Goal: Task Accomplishment & Management: Use online tool/utility

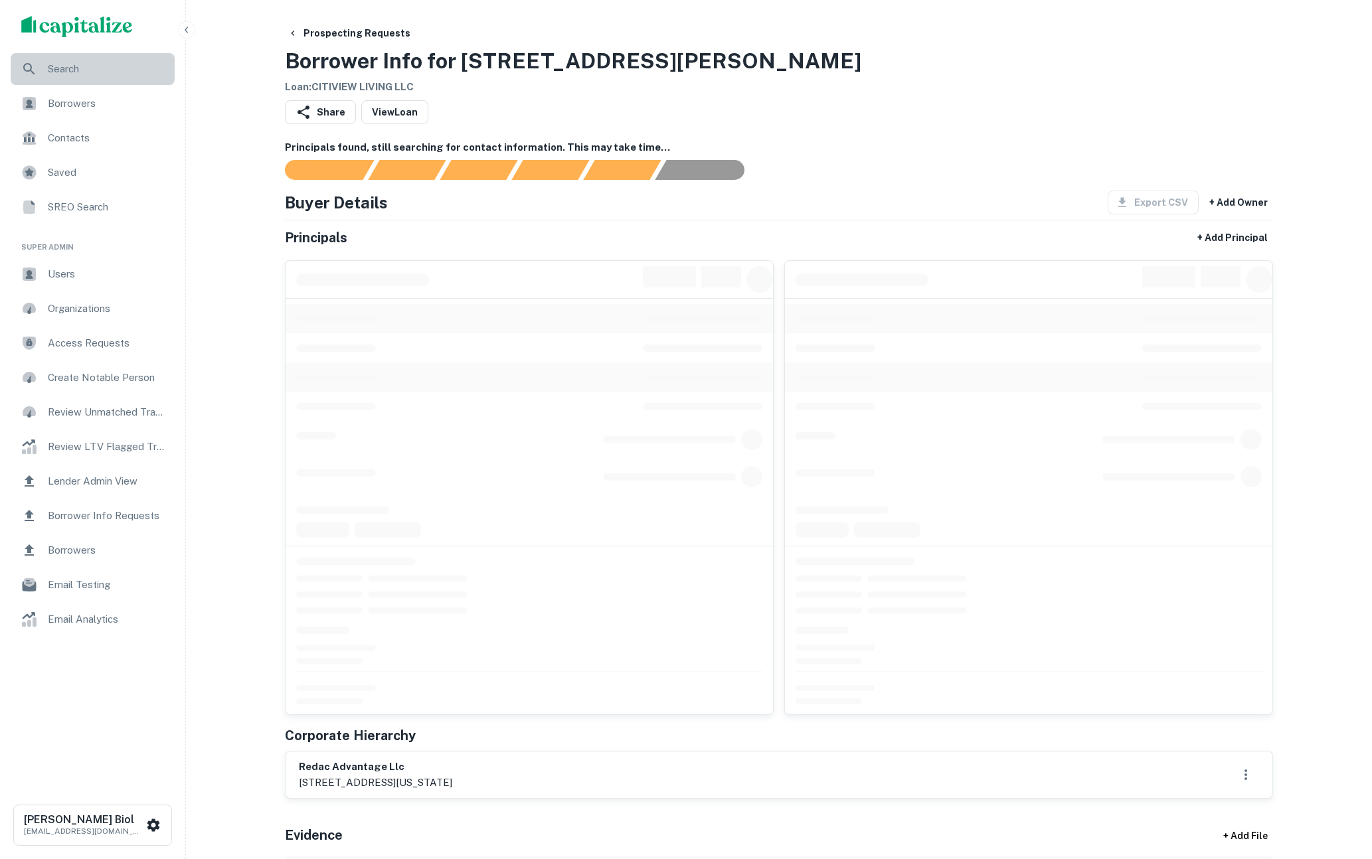
click at [81, 70] on span "Search" at bounding box center [107, 69] width 119 height 16
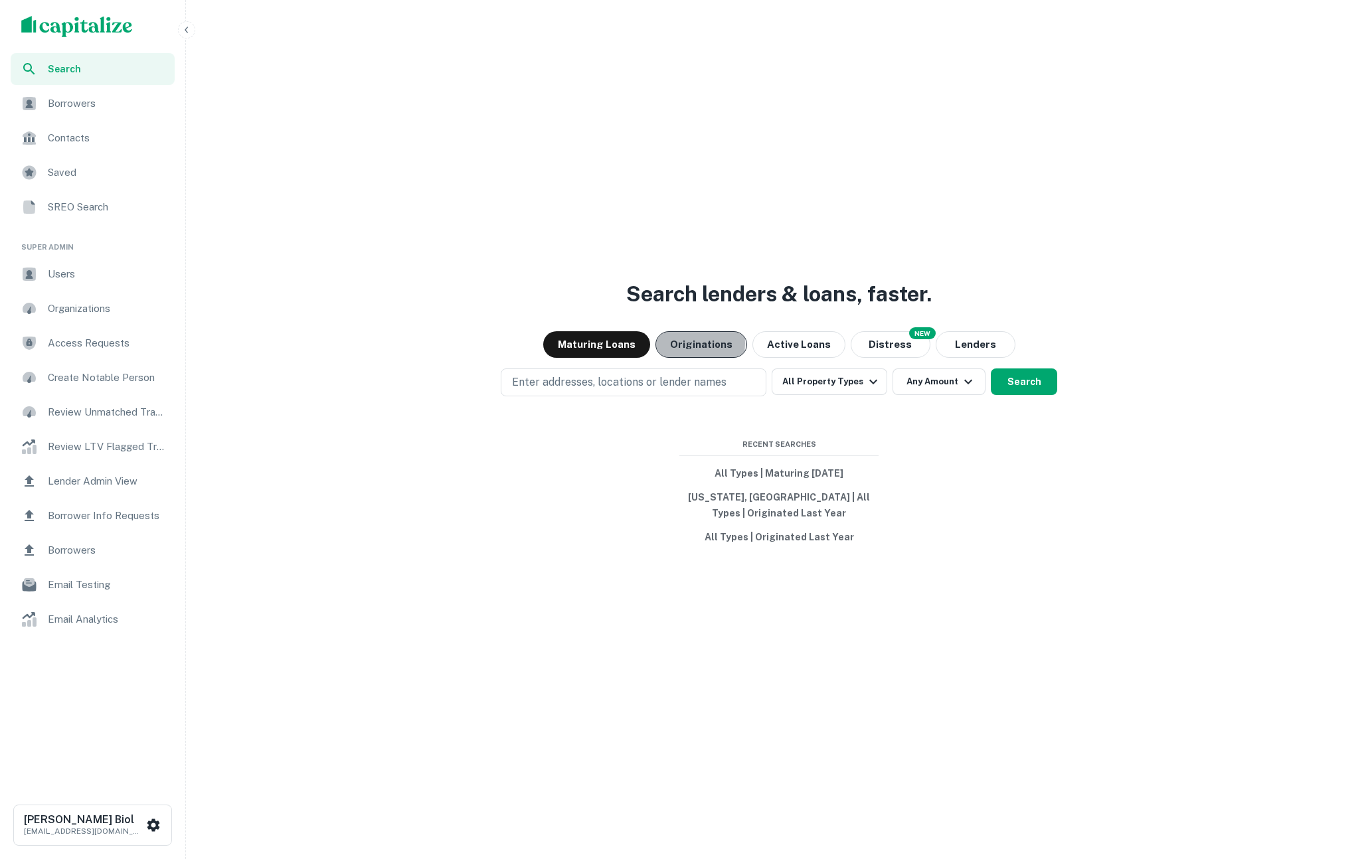
click at [694, 343] on button "Originations" at bounding box center [701, 344] width 92 height 27
click at [1035, 391] on button "Search" at bounding box center [1024, 382] width 66 height 27
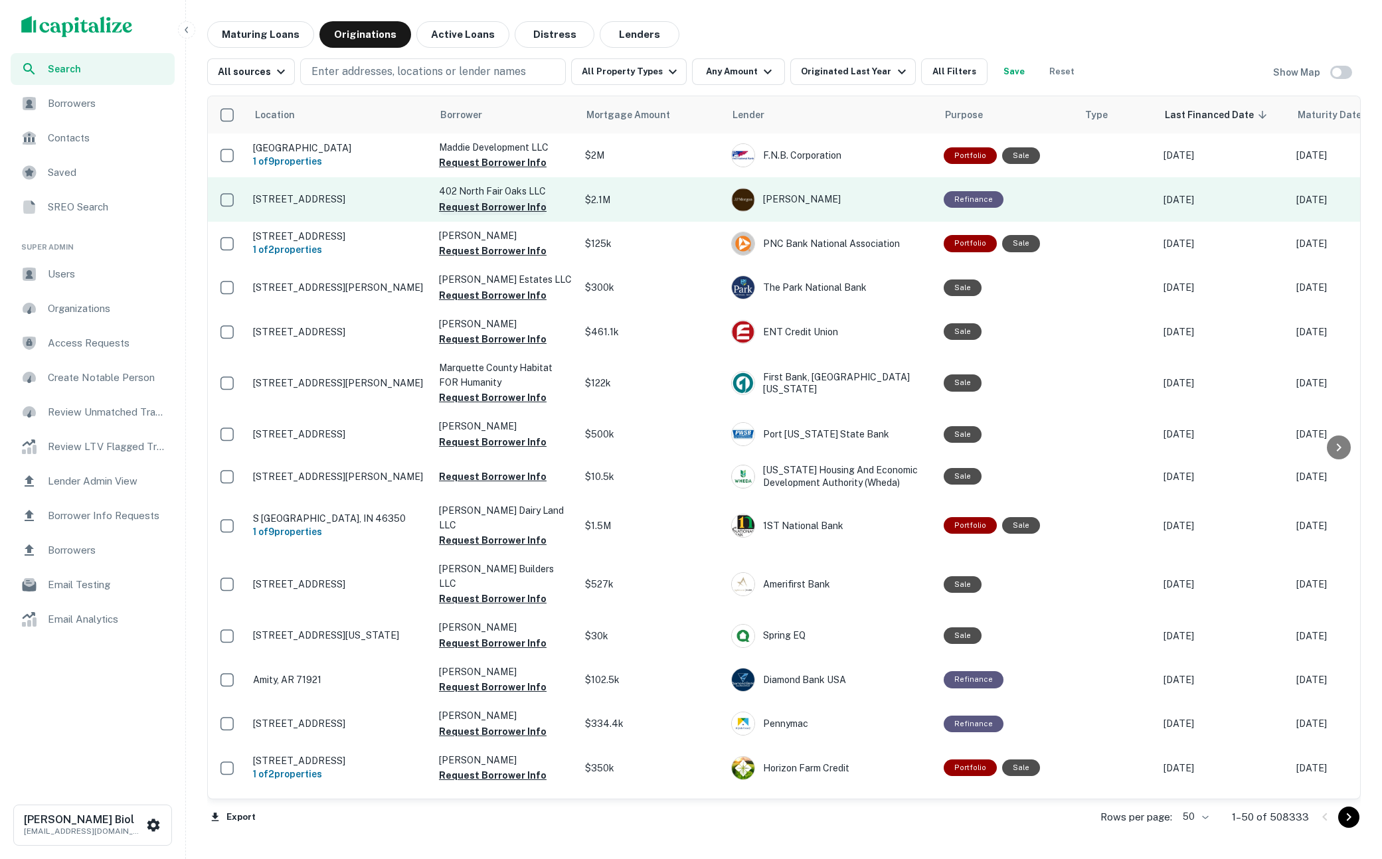
click at [497, 207] on button "Request Borrower Info" at bounding box center [493, 207] width 108 height 16
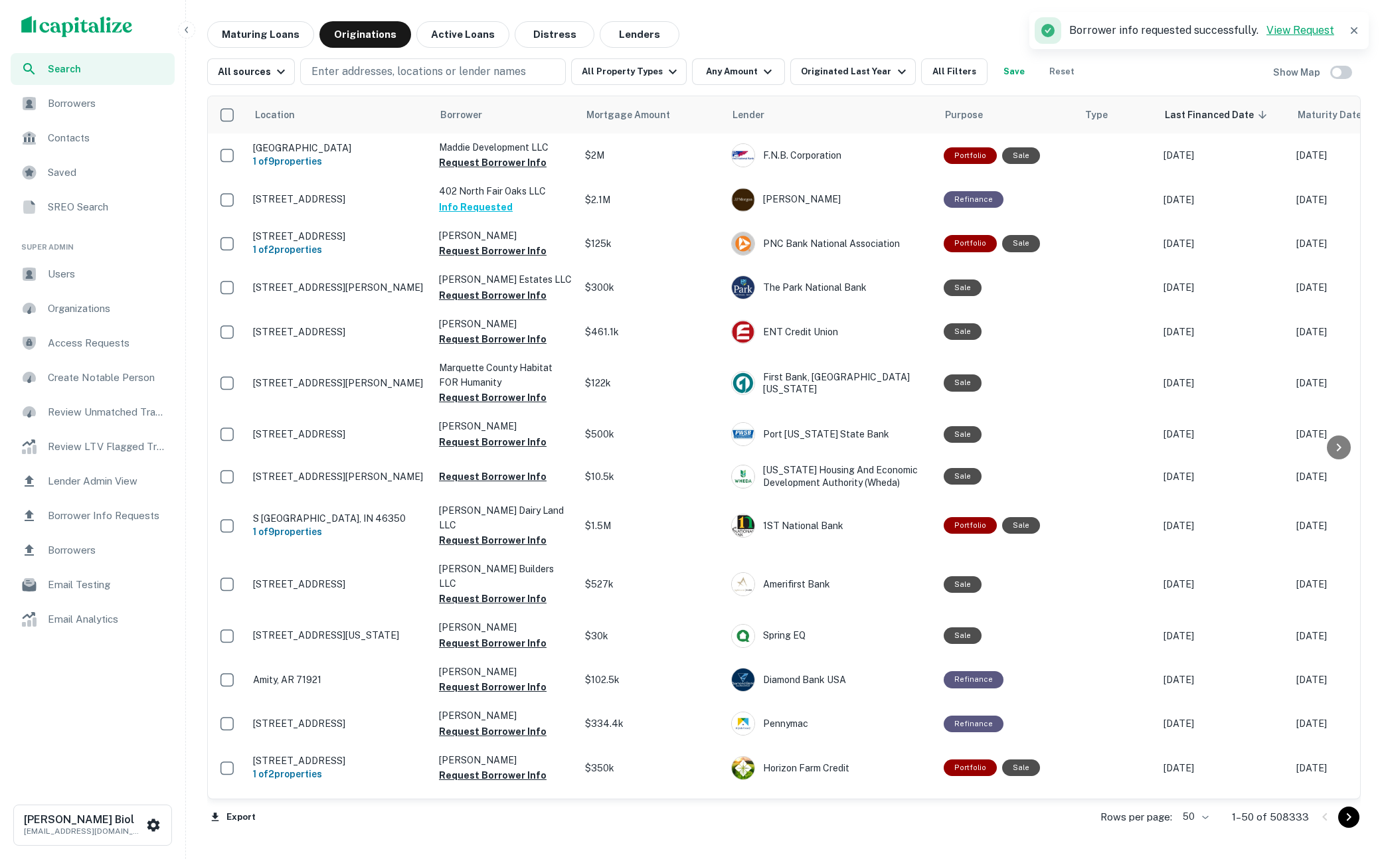
click at [1311, 29] on link "View Request" at bounding box center [1300, 30] width 68 height 13
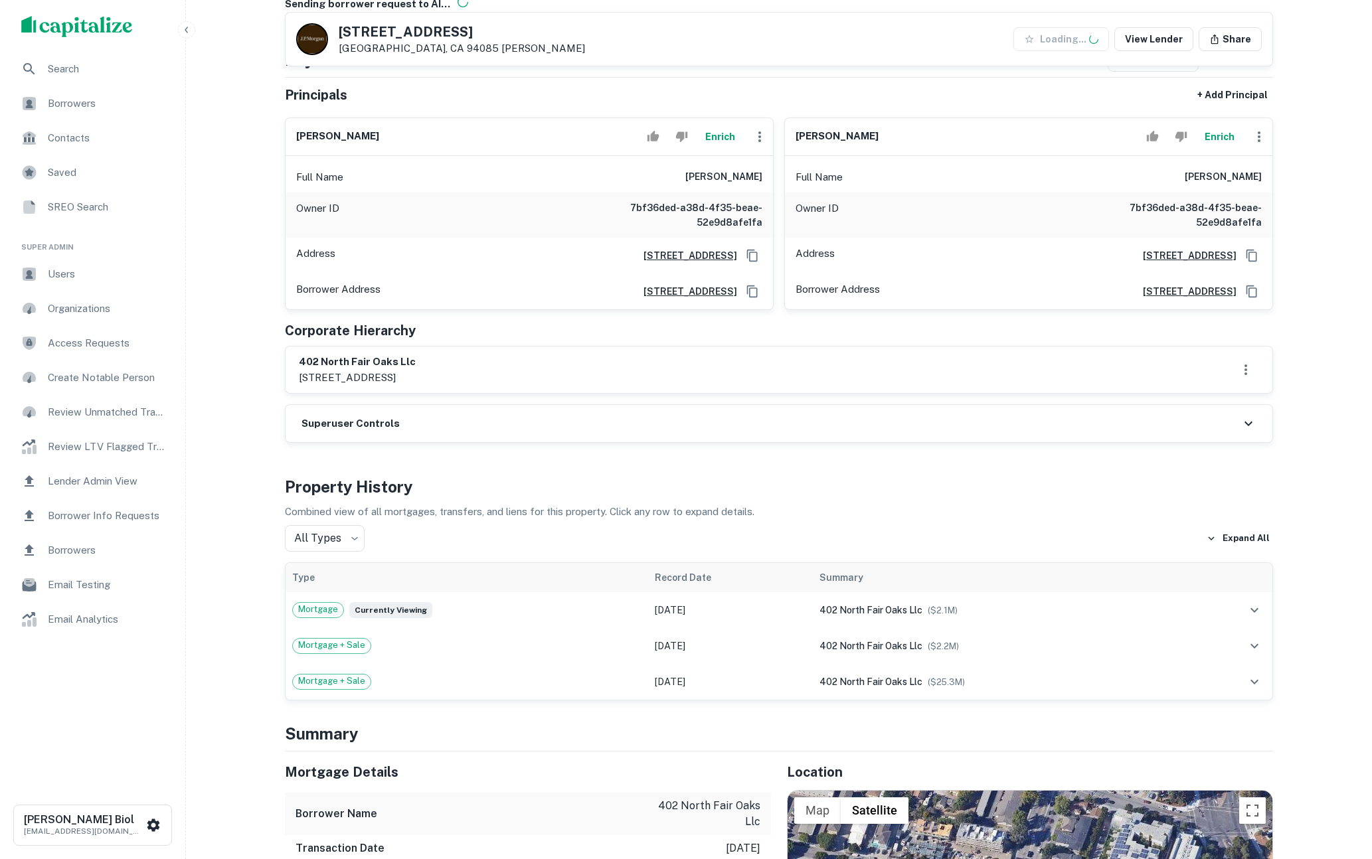
scroll to position [227, 0]
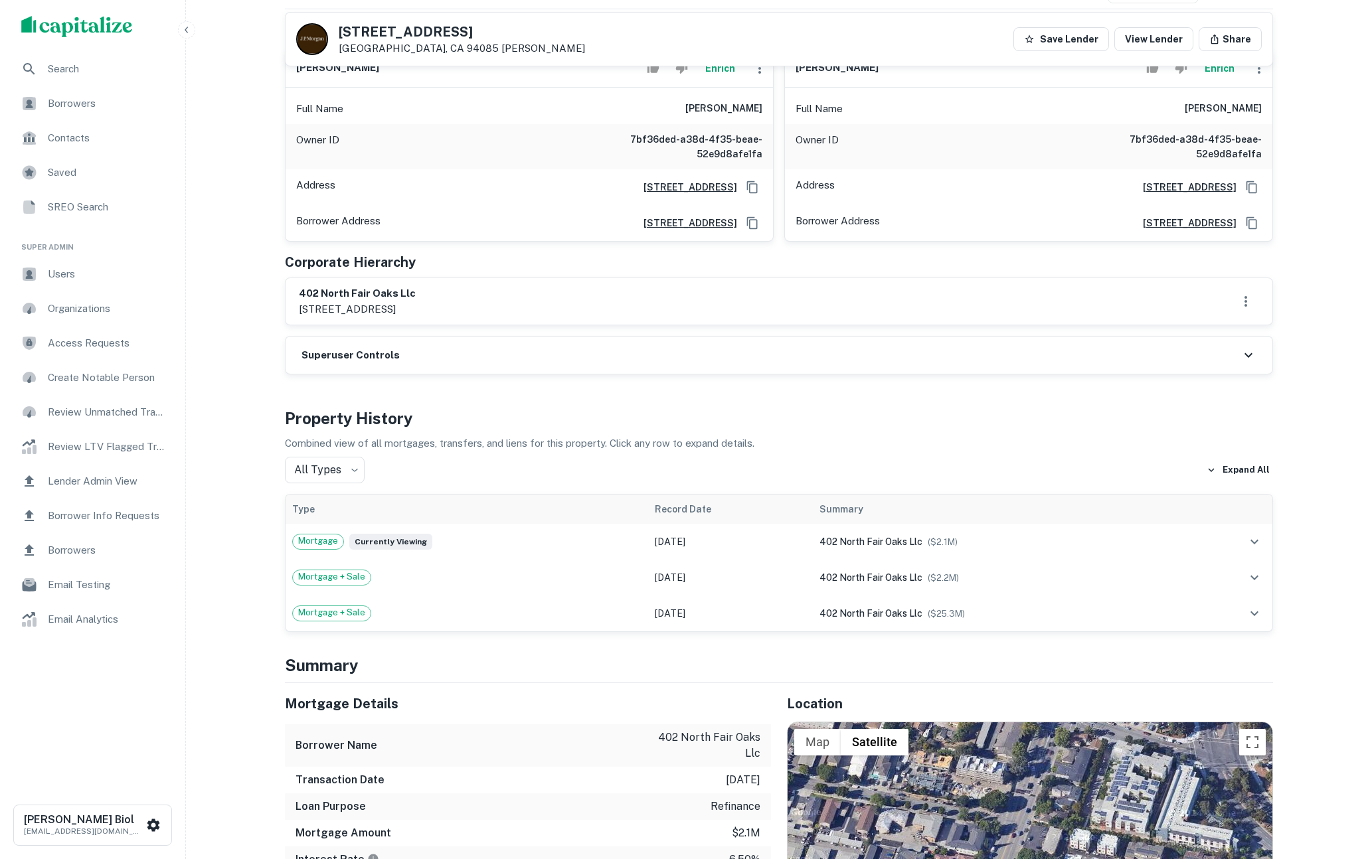
click at [398, 366] on div "Superuser Controls" at bounding box center [779, 355] width 987 height 37
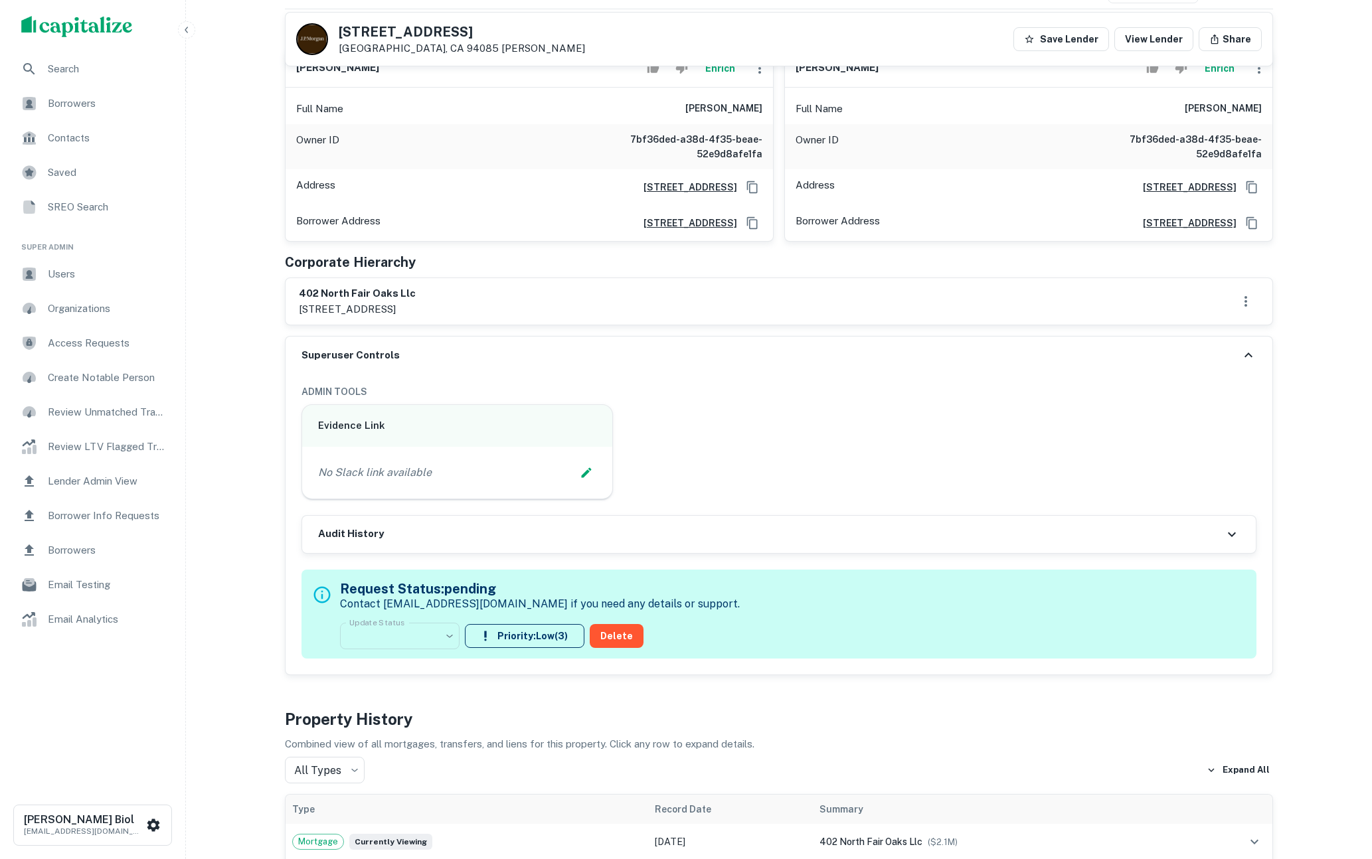
scroll to position [0, 0]
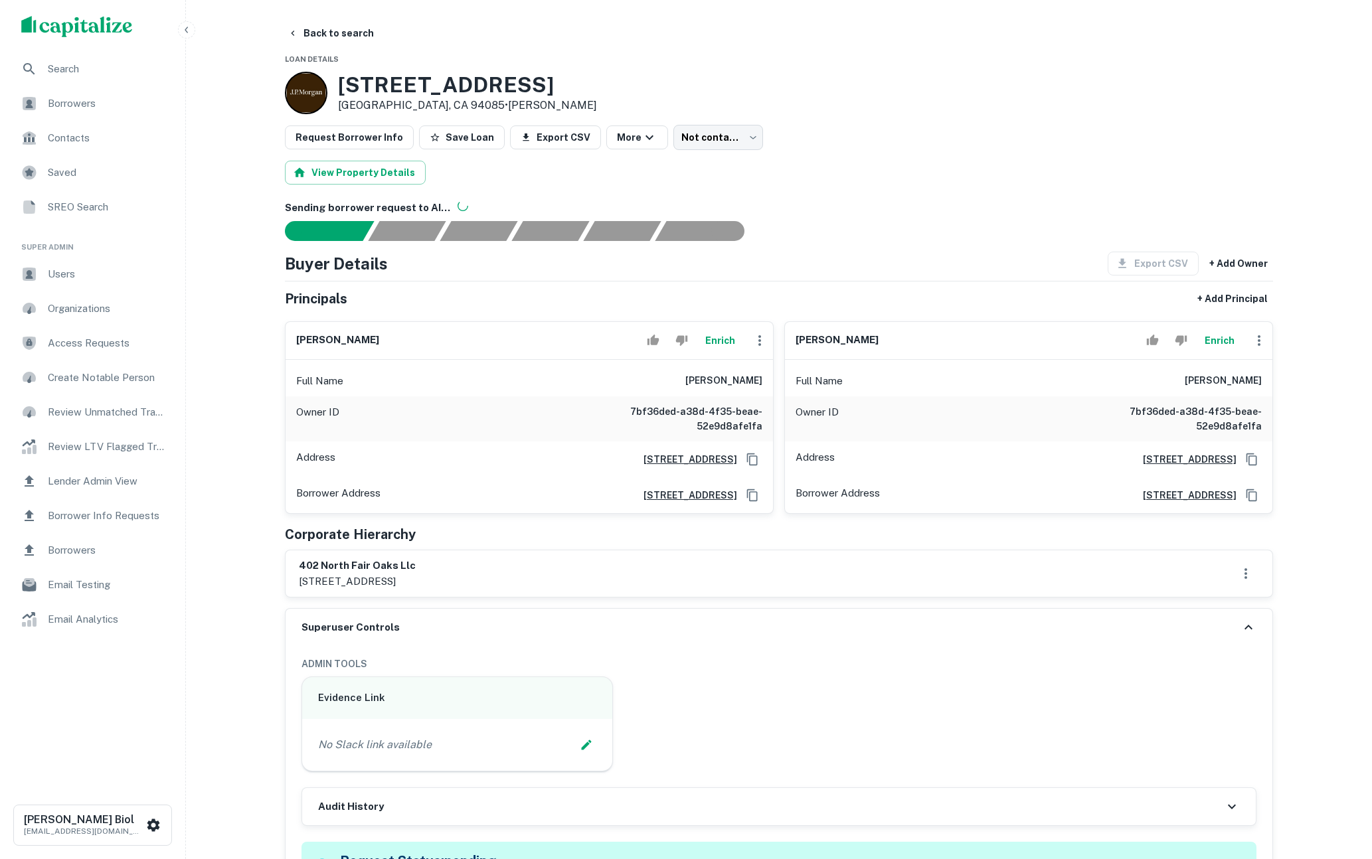
click at [719, 345] on button "Enrich" at bounding box center [720, 340] width 43 height 27
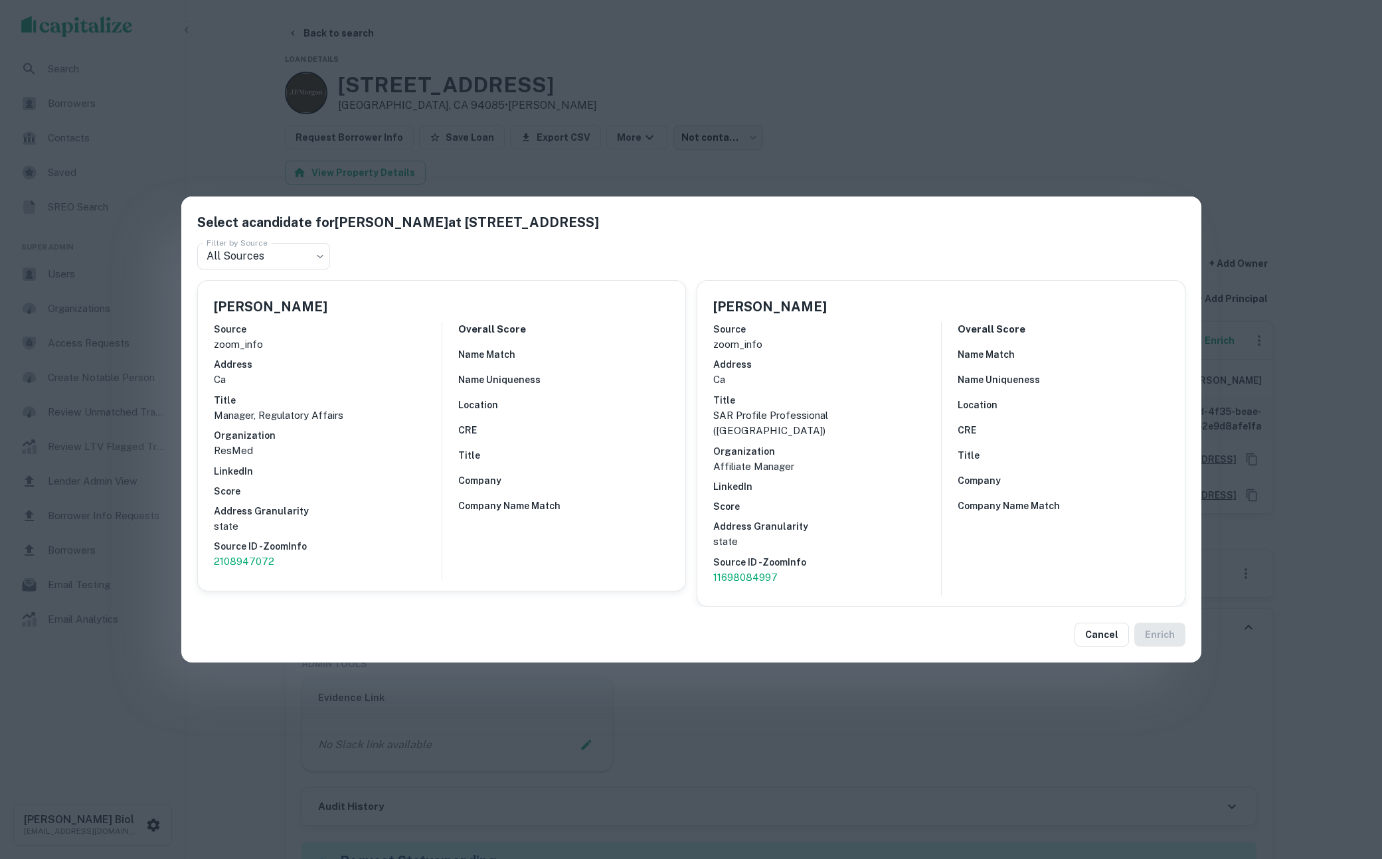
click at [233, 729] on div "Select a candidate for KANG ZAU at 5339 prospect rd, #350 Filter by Source All …" at bounding box center [691, 429] width 1382 height 859
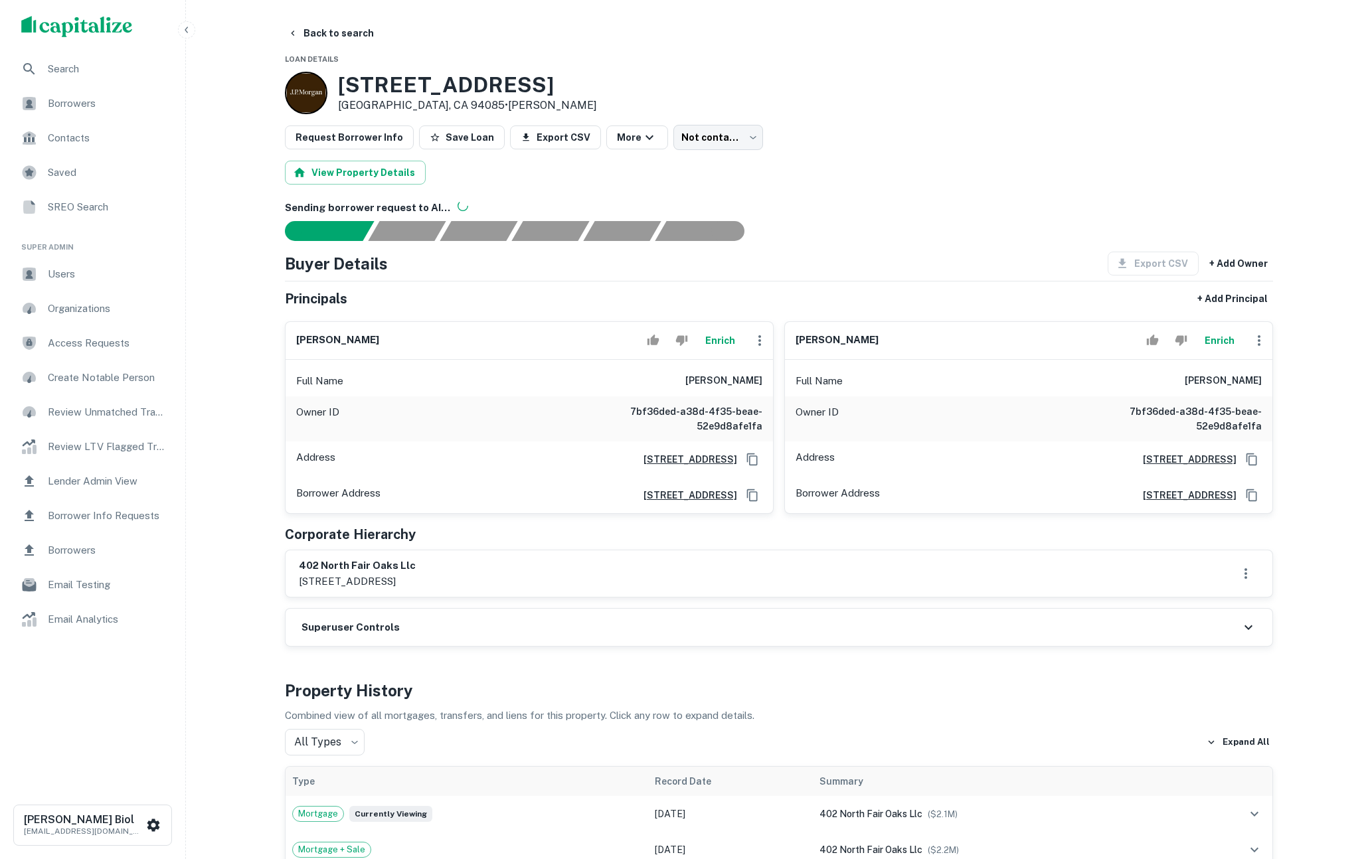
click at [727, 339] on button "Enrich" at bounding box center [720, 340] width 43 height 27
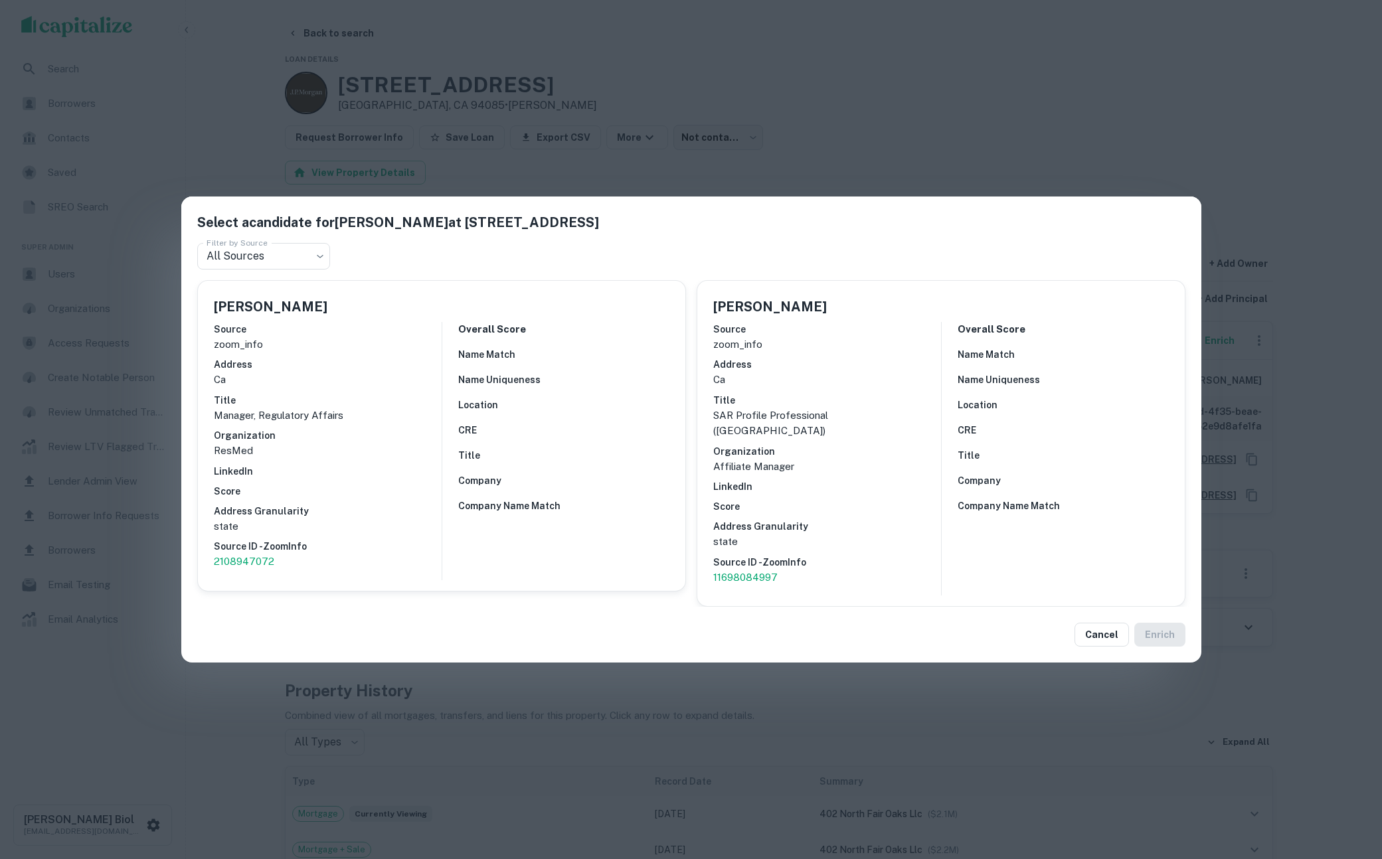
click at [227, 128] on div "Select a candidate for [PERSON_NAME] at [STREET_ADDRESS] Filter by Source All S…" at bounding box center [691, 429] width 1382 height 859
